Goal: Navigation & Orientation: Find specific page/section

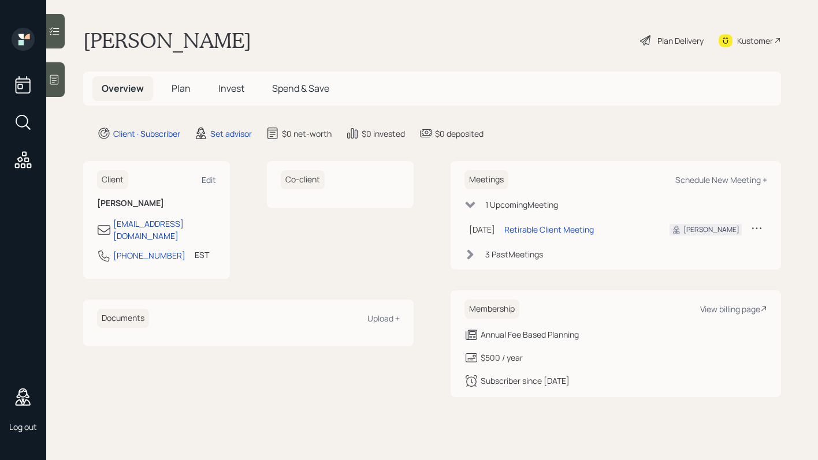
click at [178, 88] on span "Plan" at bounding box center [180, 88] width 19 height 13
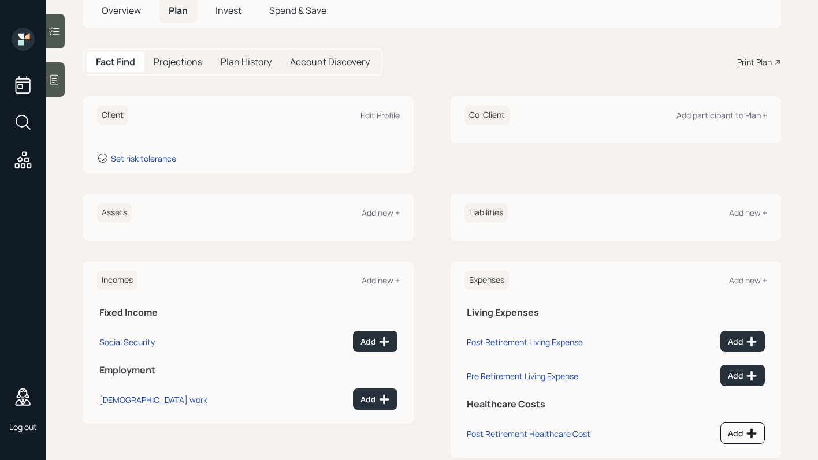
scroll to position [103, 0]
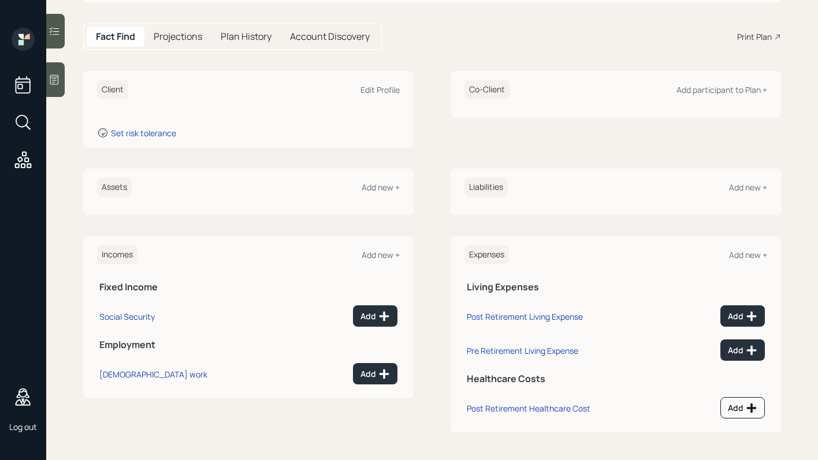
click at [185, 35] on h5 "Projections" at bounding box center [178, 36] width 48 height 11
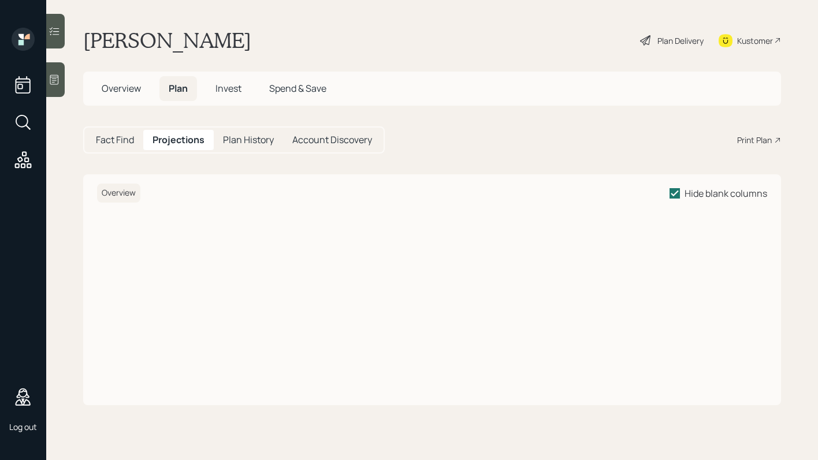
click at [258, 153] on div "Fact Find Projections Plan History Account Discovery" at bounding box center [233, 139] width 301 height 27
click at [255, 143] on h5 "Plan History" at bounding box center [248, 140] width 51 height 11
